Goal: Obtain resource: Download file/media

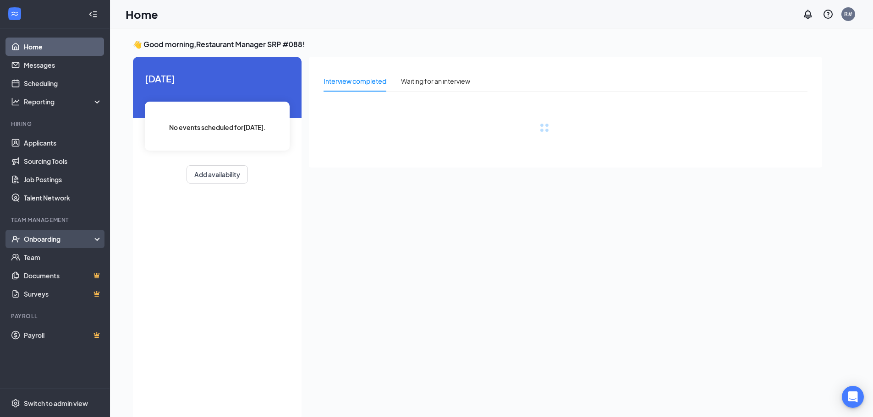
click at [83, 240] on div "Onboarding" at bounding box center [59, 239] width 71 height 9
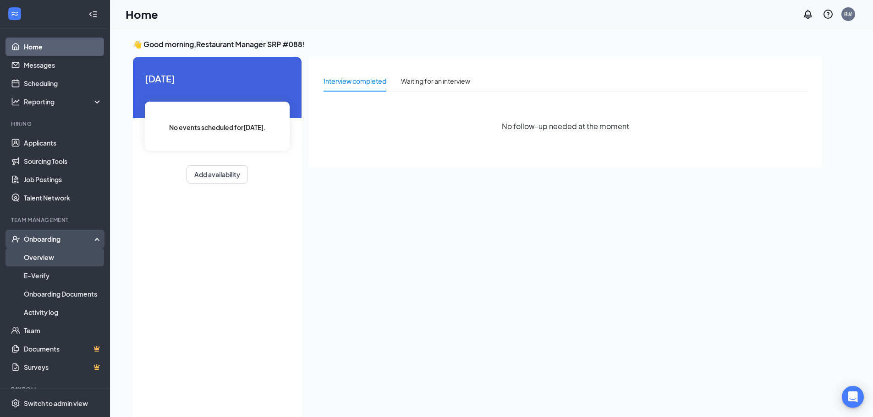
click at [67, 256] on link "Overview" at bounding box center [63, 257] width 78 height 18
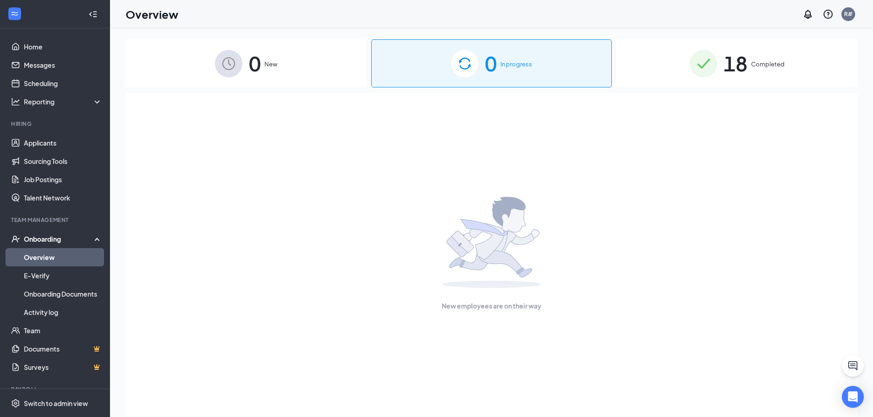
click at [659, 53] on div "18 Completed" at bounding box center [736, 63] width 241 height 48
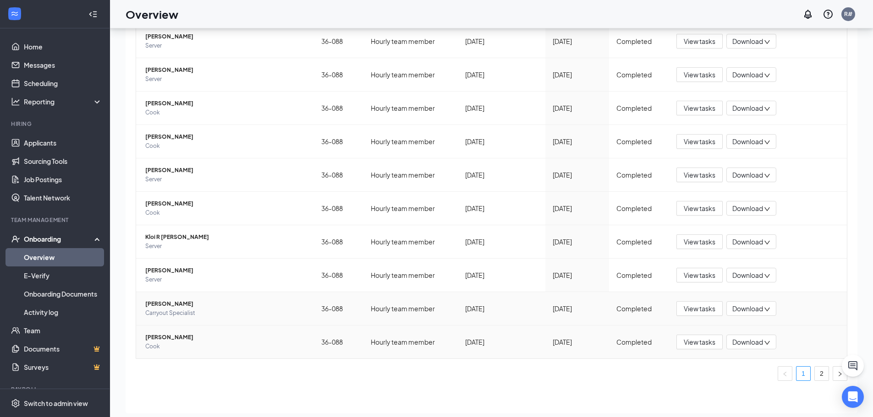
scroll to position [41, 0]
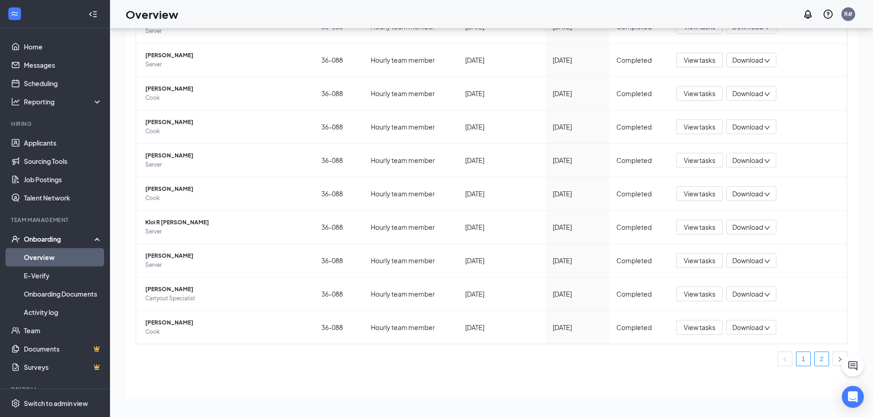
click at [815, 356] on link "2" at bounding box center [822, 359] width 14 height 14
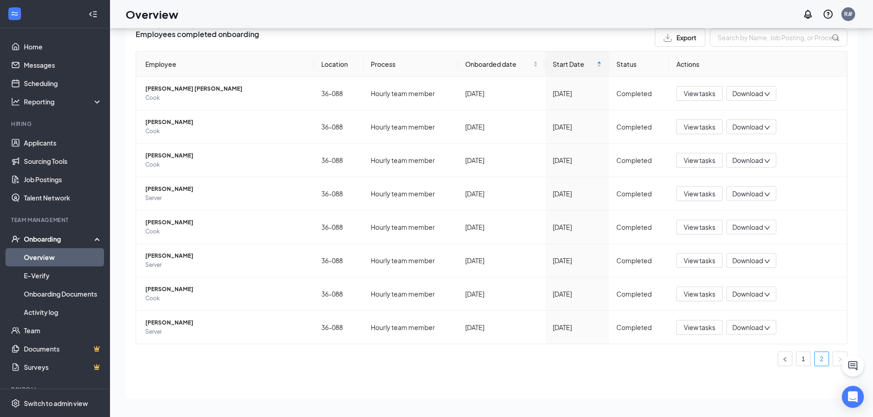
scroll to position [36, 0]
click at [164, 324] on span "[PERSON_NAME]" at bounding box center [225, 322] width 161 height 9
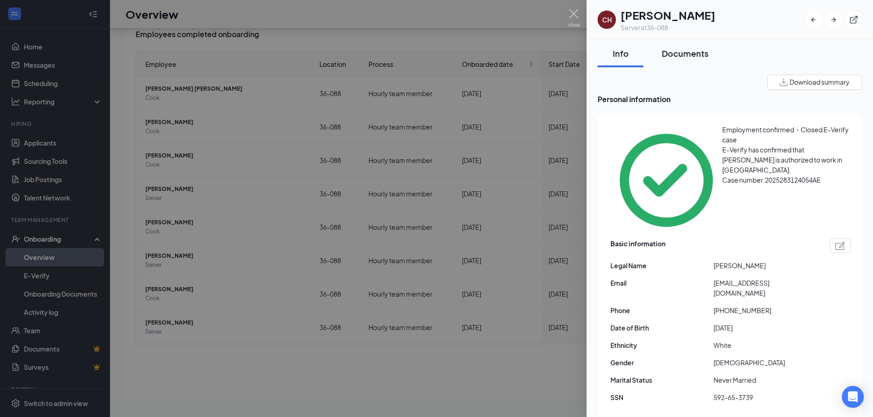
click at [683, 55] on div "Documents" at bounding box center [685, 53] width 47 height 11
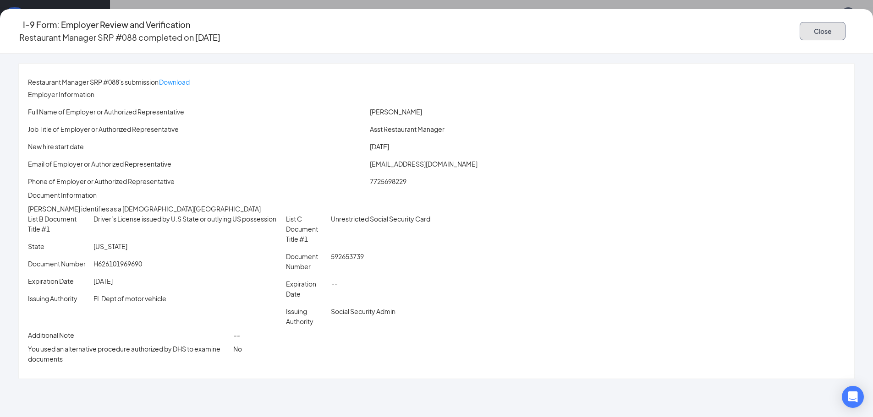
click at [800, 31] on button "Close" at bounding box center [823, 31] width 46 height 18
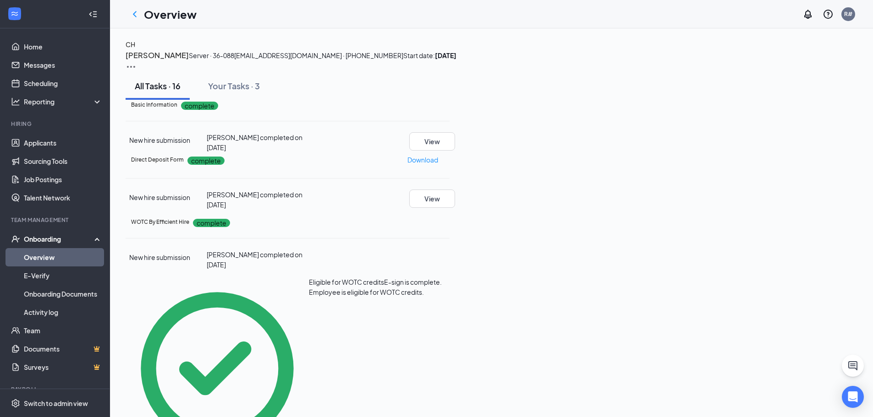
click at [137, 61] on img at bounding box center [131, 66] width 11 height 11
click at [268, 55] on div "CH [PERSON_NAME] Server · 36-088 [EMAIL_ADDRESS][DOMAIN_NAME] · [PHONE_NUMBER] …" at bounding box center [492, 55] width 732 height 33
click at [189, 61] on h3 "[PERSON_NAME]" at bounding box center [157, 55] width 63 height 12
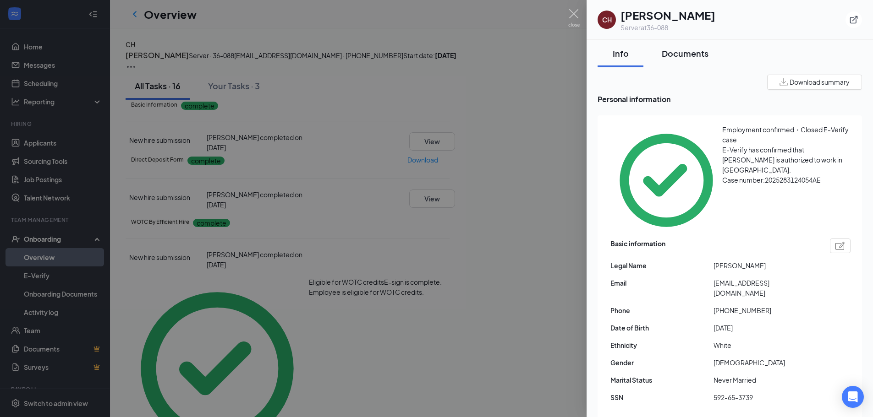
click at [674, 54] on div "Documents" at bounding box center [685, 53] width 47 height 11
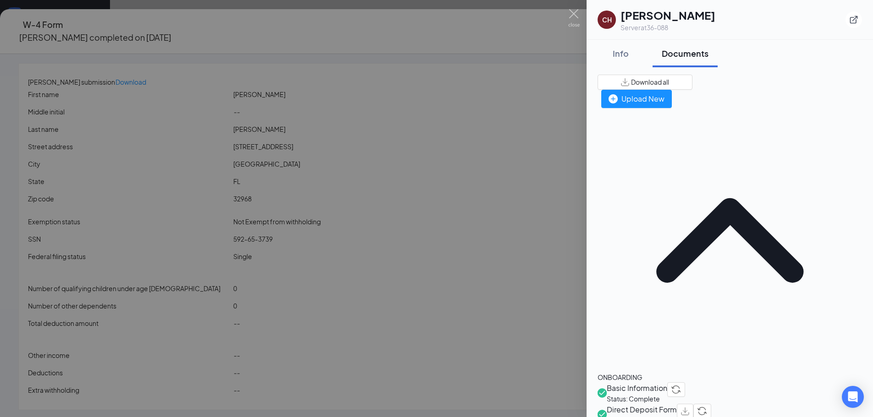
drag, startPoint x: 653, startPoint y: 222, endPoint x: 660, endPoint y: 234, distance: 13.8
drag, startPoint x: 660, startPoint y: 234, endPoint x: 800, endPoint y: 274, distance: 145.4
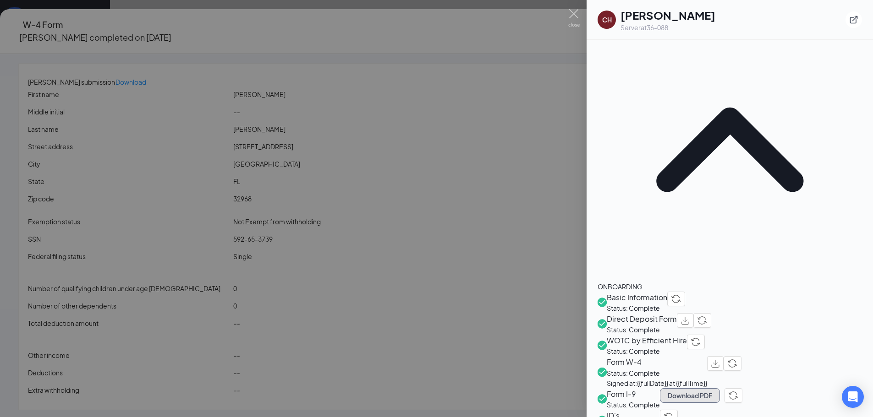
scroll to position [92, 0]
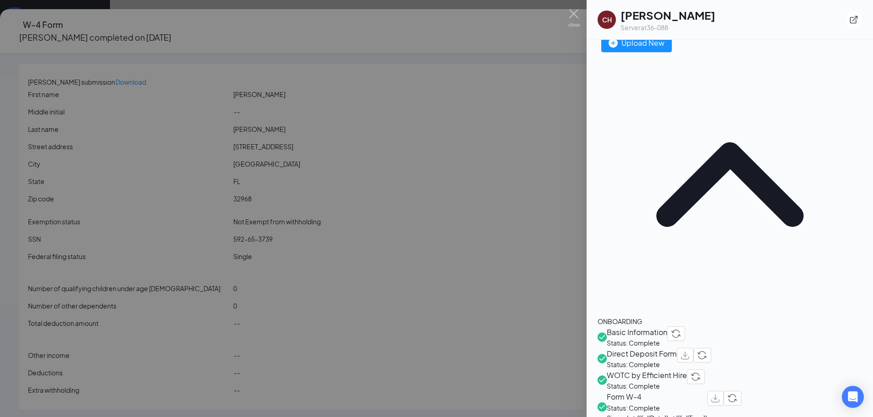
scroll to position [0, 0]
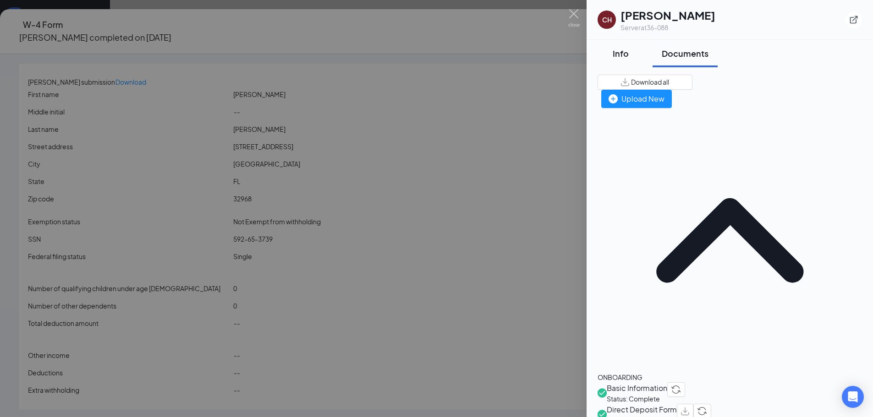
click at [615, 53] on div "Info" at bounding box center [620, 53] width 27 height 11
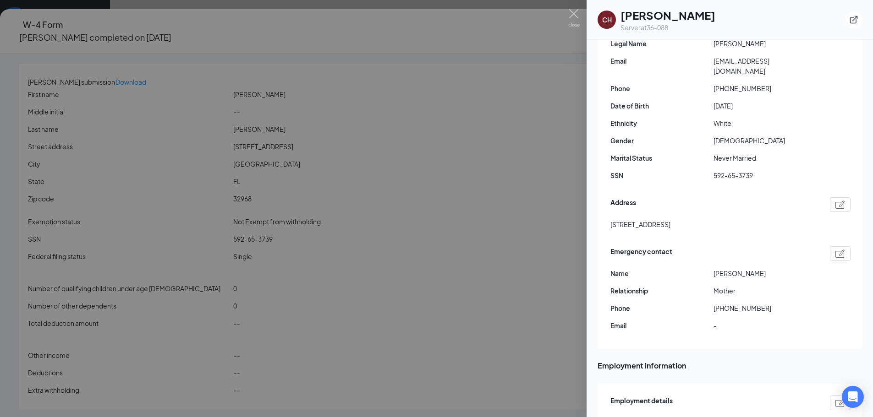
scroll to position [275, 0]
